Goal: Navigation & Orientation: Find specific page/section

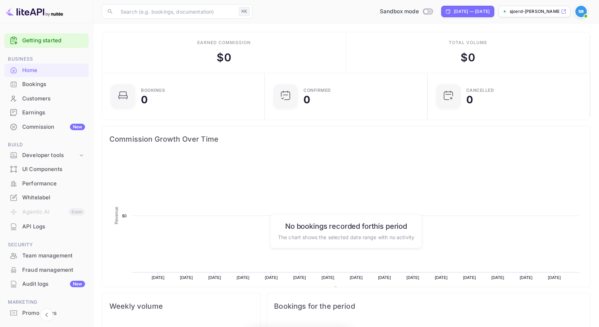
scroll to position [117, 159]
click at [59, 95] on div "Customers" at bounding box center [53, 99] width 63 height 8
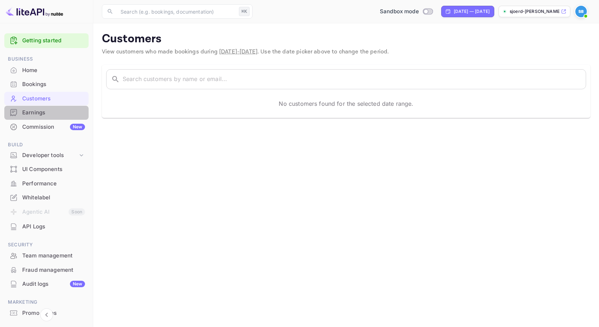
click at [58, 106] on div "Earnings" at bounding box center [46, 113] width 84 height 14
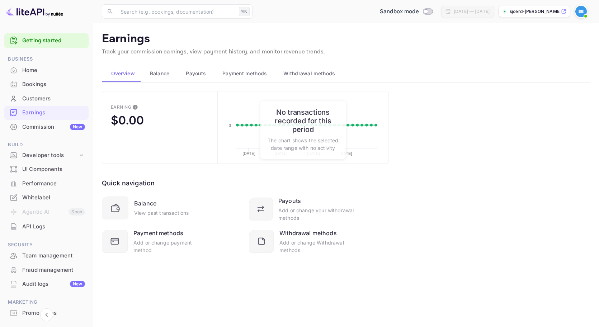
click at [167, 72] on span "Balance" at bounding box center [160, 73] width 20 height 9
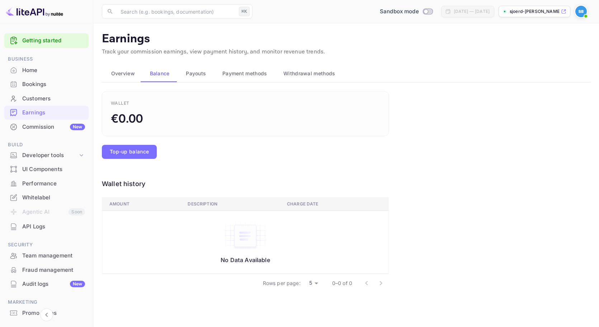
drag, startPoint x: 129, startPoint y: 73, endPoint x: 147, endPoint y: 71, distance: 18.4
click at [129, 73] on span "Overview" at bounding box center [123, 73] width 24 height 9
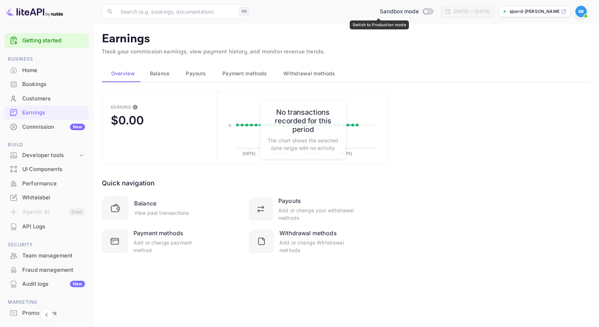
click at [419, 11] on input "Switch to Production mode" at bounding box center [426, 11] width 14 height 5
checkbox input "false"
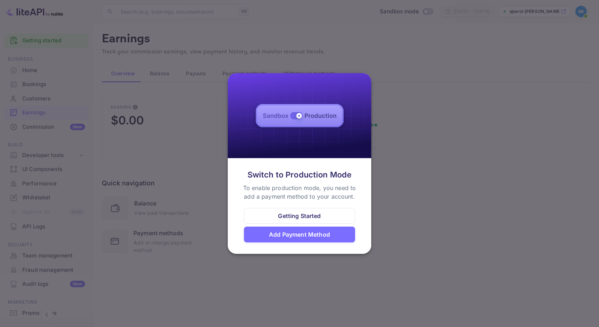
click at [331, 215] on div "Getting Started" at bounding box center [299, 216] width 111 height 16
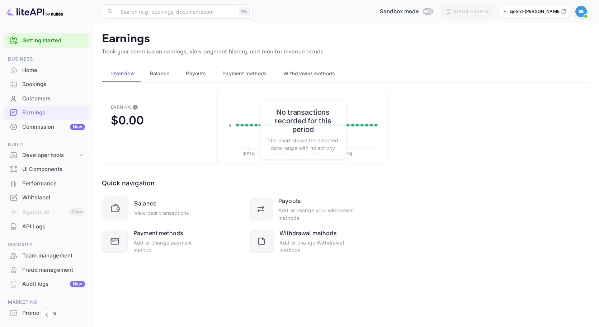
click at [164, 75] on span "Balance" at bounding box center [160, 73] width 20 height 9
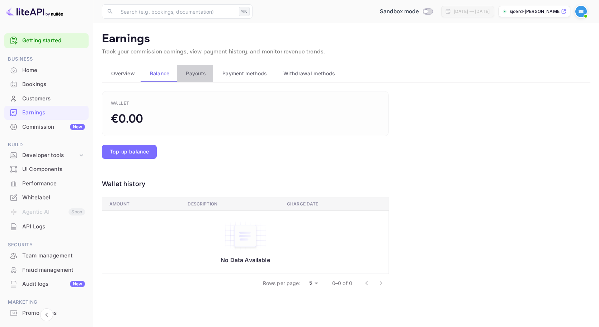
click at [192, 74] on span "Payouts" at bounding box center [196, 73] width 20 height 9
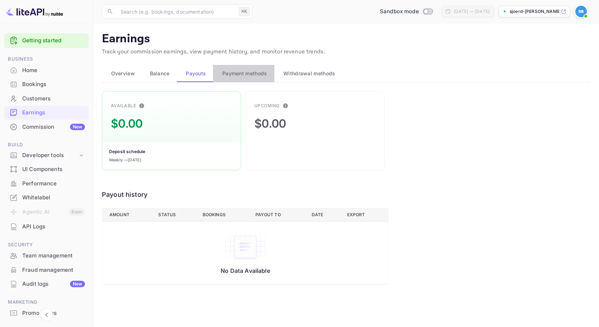
click at [247, 73] on span "Payment methods" at bounding box center [245, 73] width 45 height 9
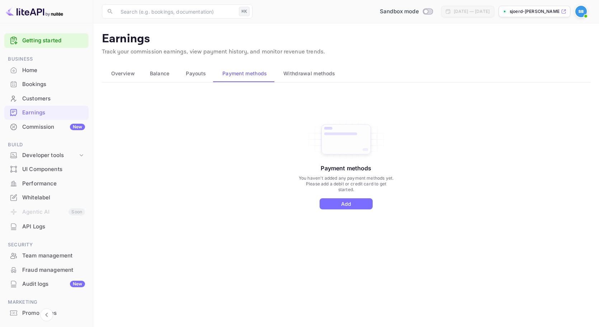
click at [308, 78] on button "Withdrawal methods" at bounding box center [309, 73] width 68 height 17
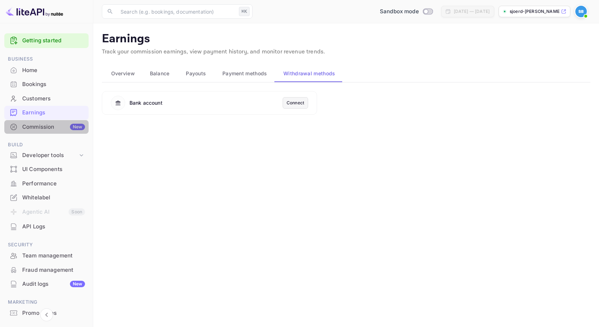
click at [47, 127] on div "Commission New" at bounding box center [53, 127] width 63 height 8
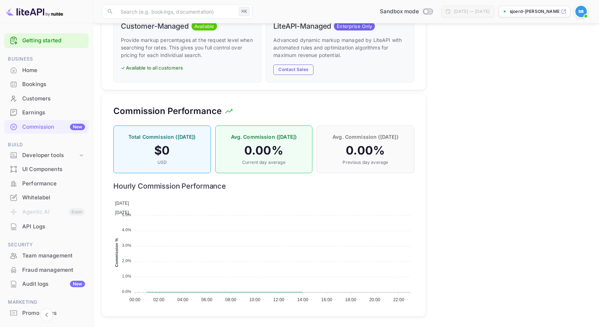
scroll to position [402, 0]
click at [67, 154] on div "Developer tools" at bounding box center [50, 155] width 56 height 8
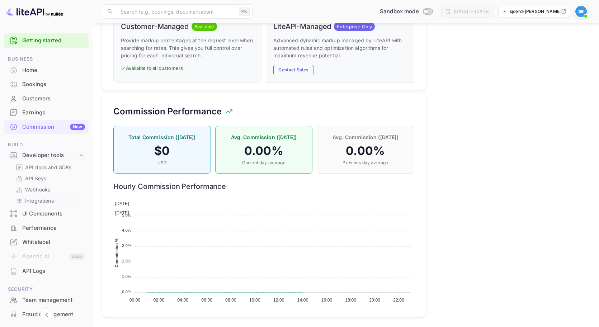
click at [52, 198] on p "Integrations" at bounding box center [39, 201] width 29 height 8
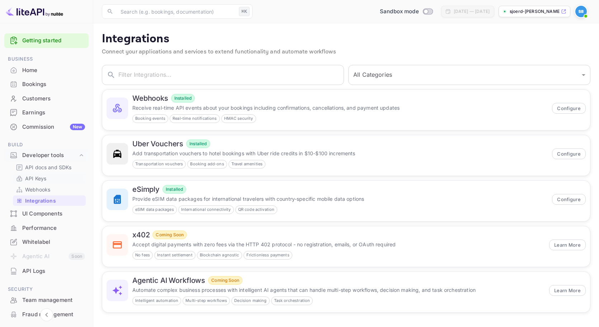
click at [49, 182] on div "API Keys" at bounding box center [49, 178] width 73 height 10
click at [47, 187] on p "Webhooks" at bounding box center [37, 190] width 25 height 8
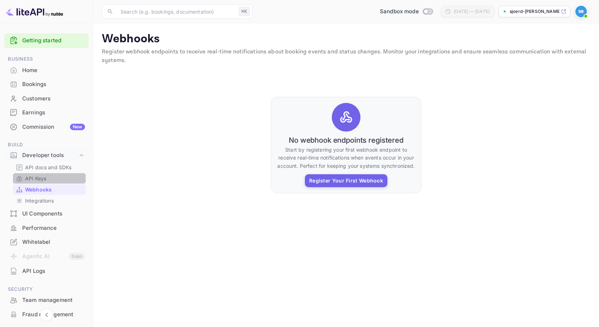
click at [52, 179] on link "API Keys" at bounding box center [49, 179] width 67 height 8
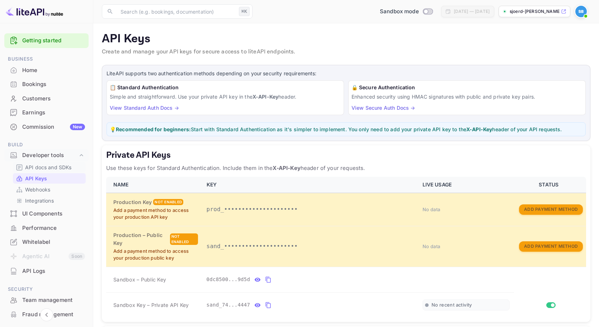
click at [43, 165] on p "API docs and SDKs" at bounding box center [48, 168] width 47 height 8
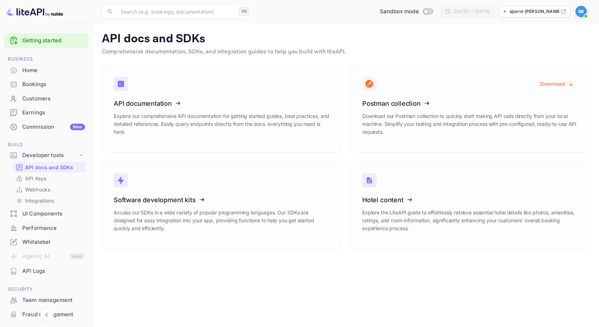
click at [56, 228] on div "Performance" at bounding box center [53, 228] width 63 height 8
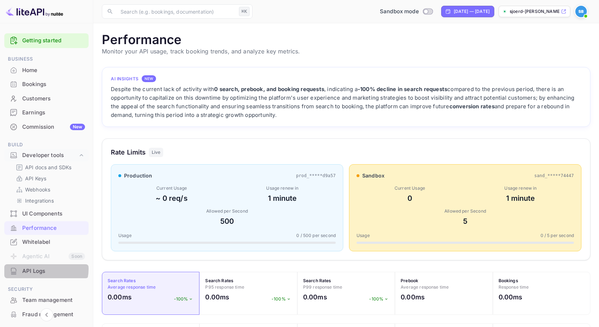
click at [42, 267] on div "API Logs" at bounding box center [53, 271] width 63 height 8
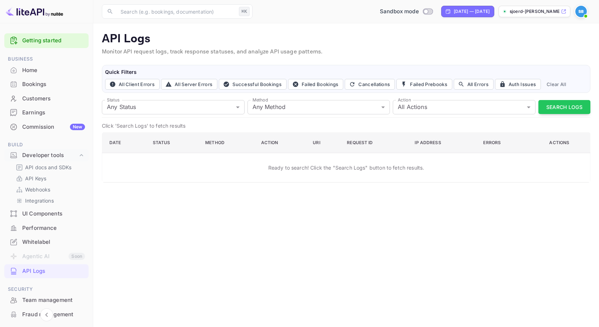
scroll to position [0, 0]
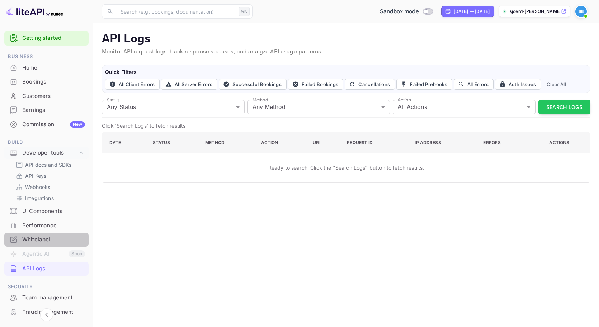
click at [46, 243] on div "Whitelabel" at bounding box center [46, 240] width 84 height 14
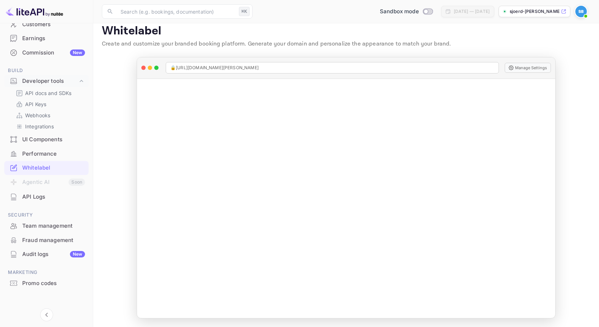
scroll to position [74, 0]
click at [56, 223] on div "Team management" at bounding box center [53, 227] width 63 height 8
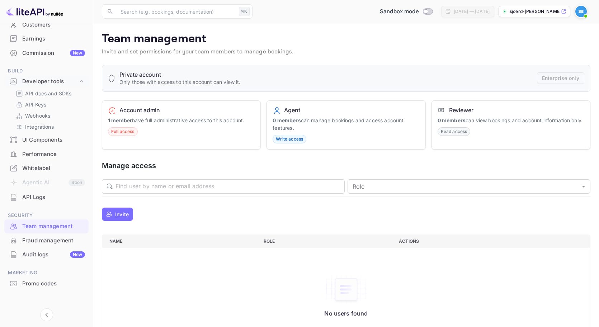
click at [61, 238] on div "Fraud management" at bounding box center [53, 241] width 63 height 8
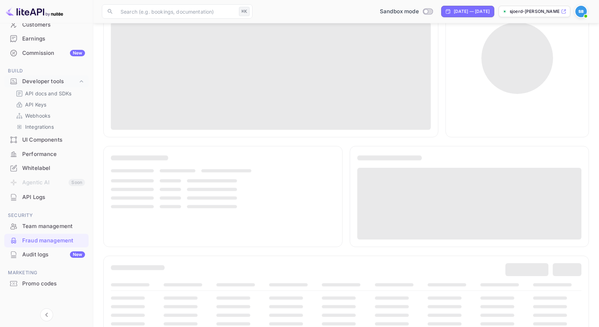
scroll to position [138, 0]
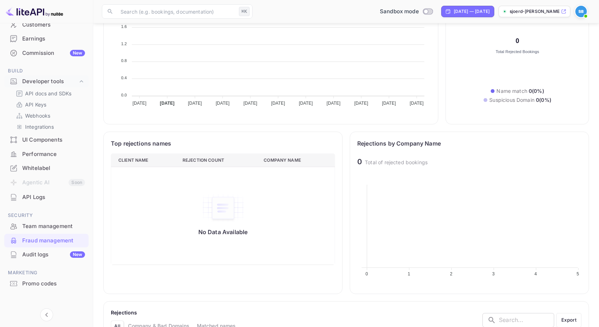
click at [46, 257] on div "Audit logs New" at bounding box center [46, 255] width 84 height 14
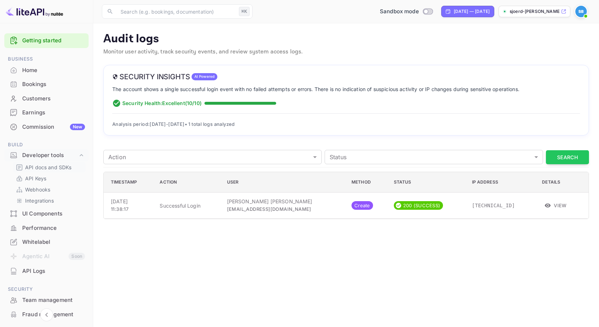
click at [54, 166] on p "API docs and SDKs" at bounding box center [48, 168] width 47 height 8
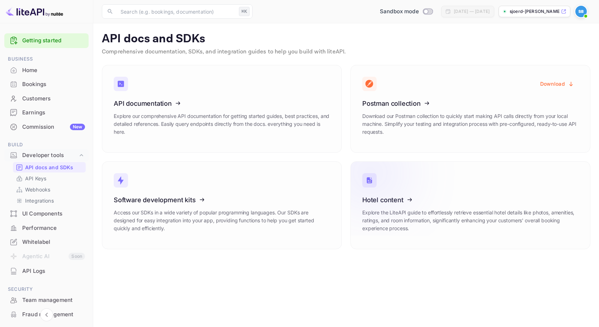
click at [362, 188] on icon at bounding box center [407, 199] width 112 height 74
click at [59, 179] on link "API Keys" at bounding box center [49, 179] width 67 height 8
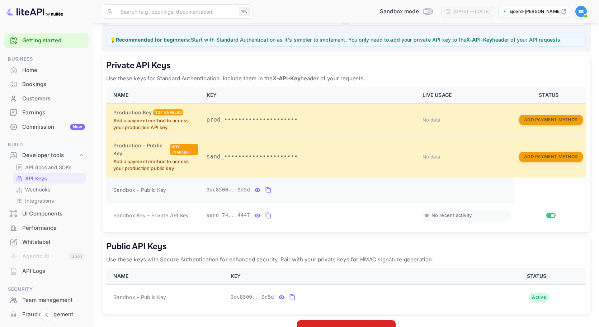
scroll to position [96, 0]
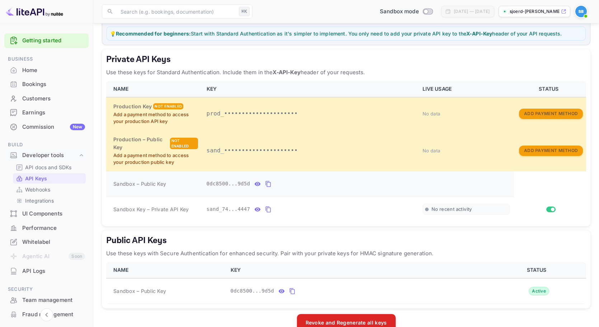
click at [271, 182] on icon "private api keys table" at bounding box center [268, 184] width 5 height 6
click at [269, 207] on icon "private api keys table" at bounding box center [268, 210] width 5 height 6
